Goal: Information Seeking & Learning: Check status

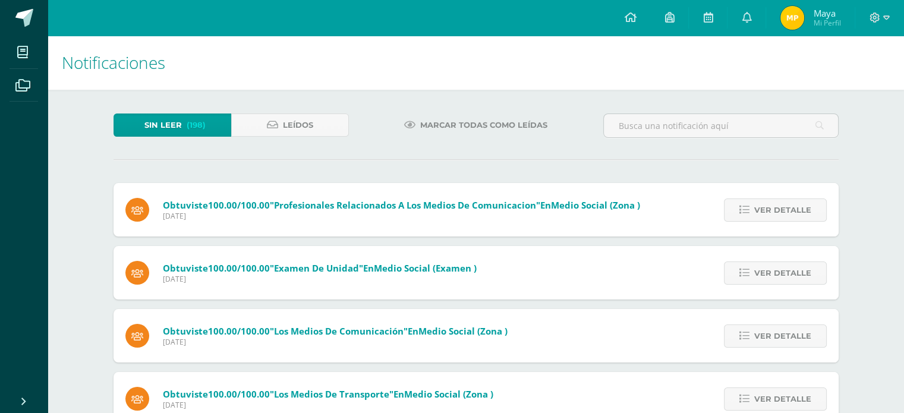
click at [813, 10] on span "Maya Mi Perfil" at bounding box center [810, 18] width 65 height 24
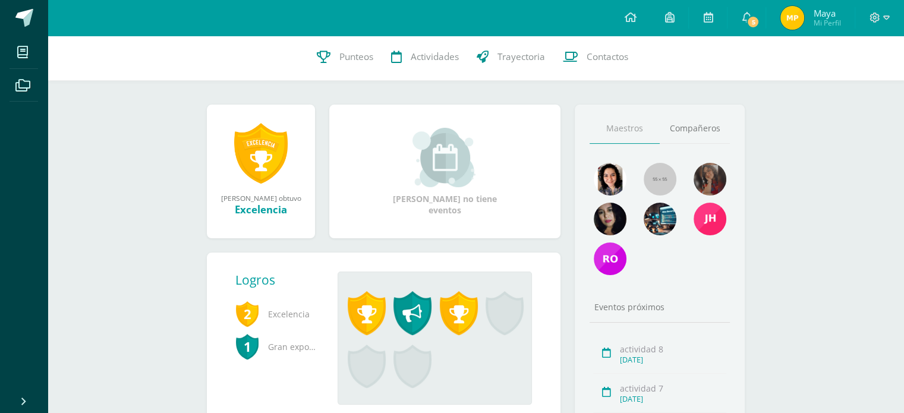
scroll to position [59, 0]
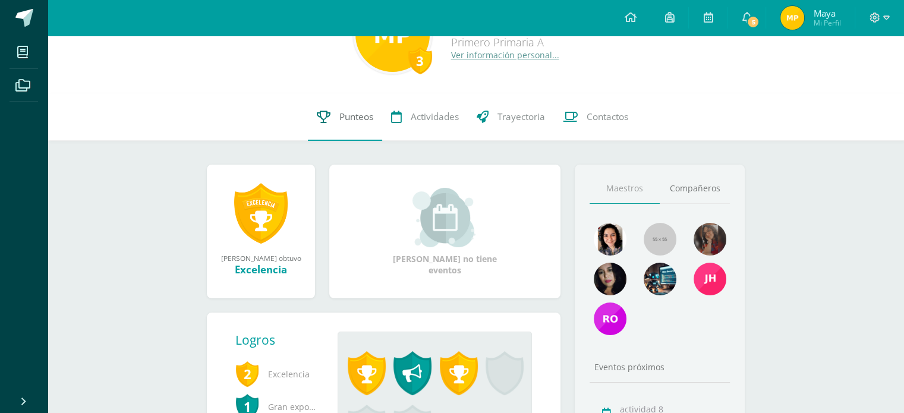
click at [350, 118] on span "Punteos" at bounding box center [356, 117] width 34 height 12
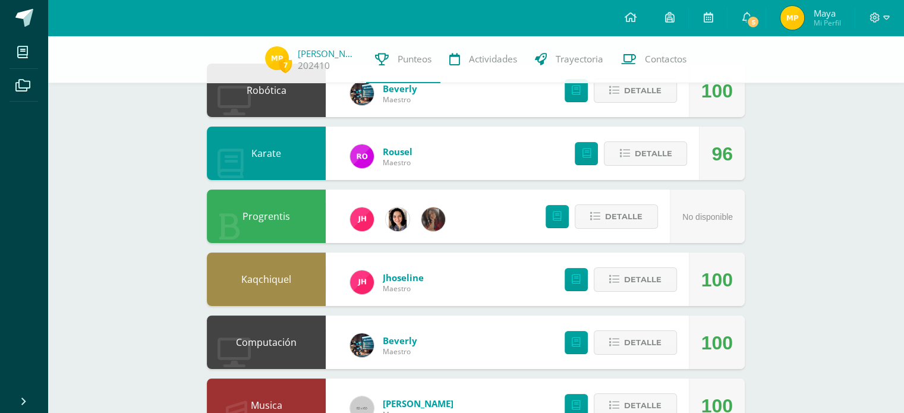
scroll to position [83, 0]
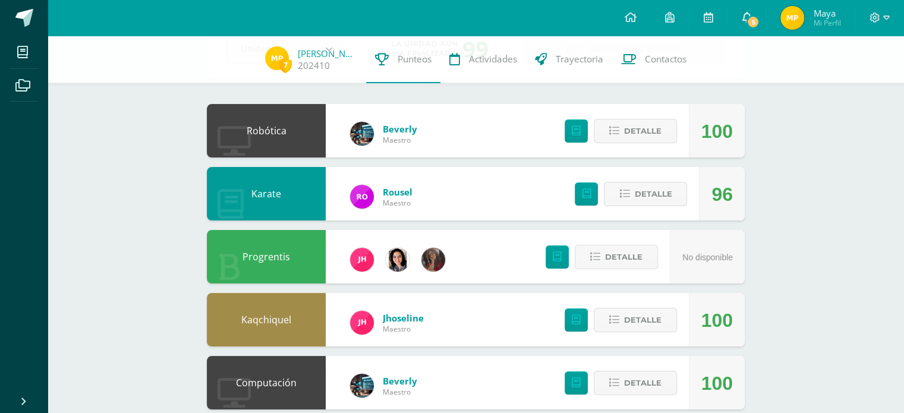
click at [742, 14] on link "5" at bounding box center [747, 18] width 38 height 36
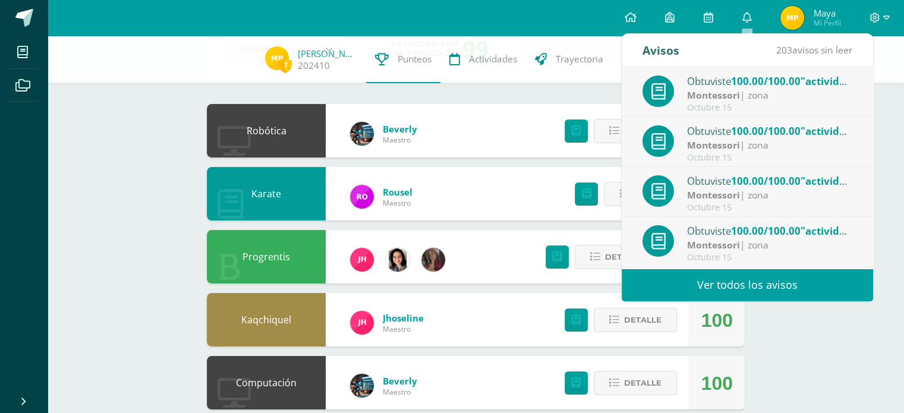
click at [789, 292] on link "Ver todos los avisos" at bounding box center [747, 285] width 251 height 33
